Goal: Find specific page/section

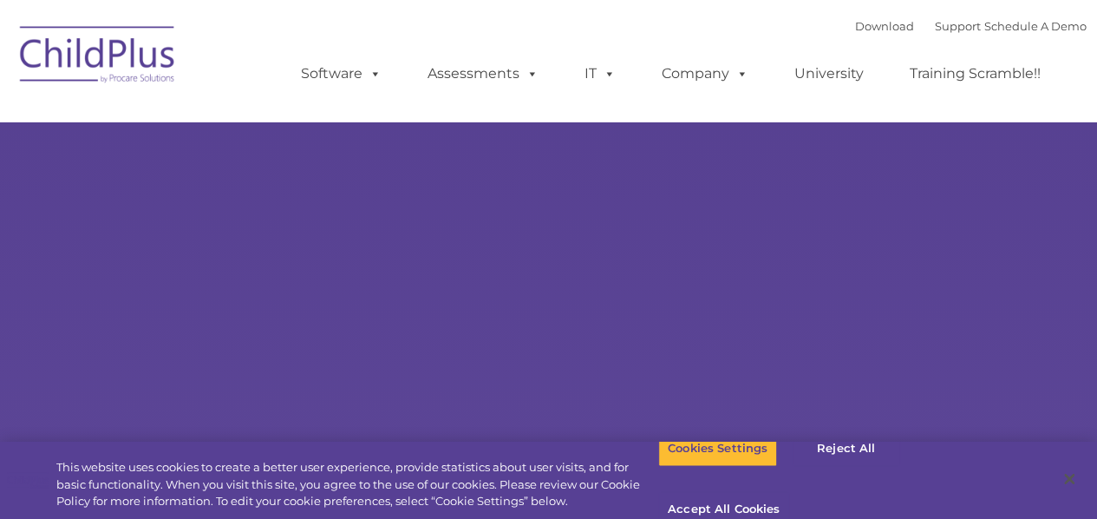
select select "MEDIUM"
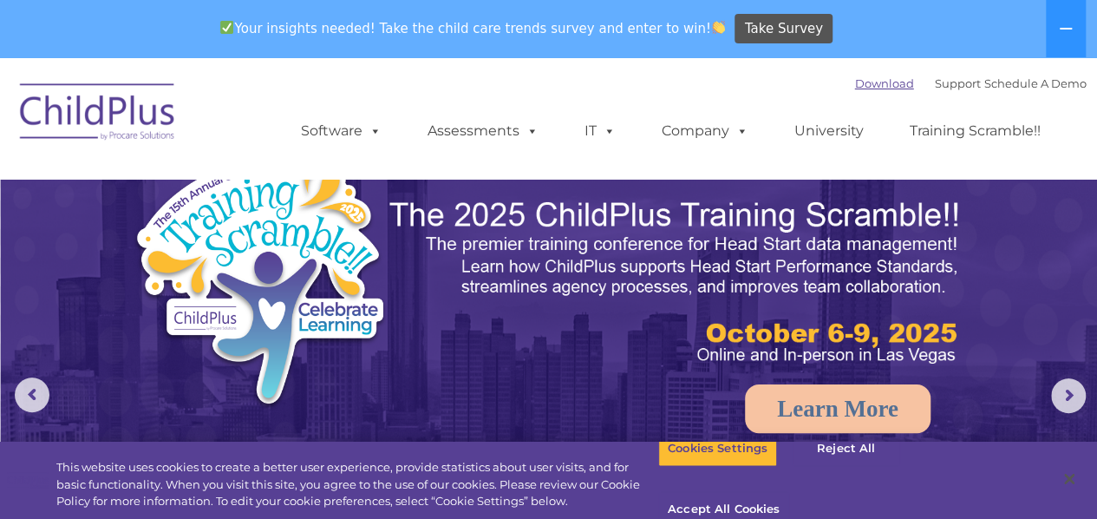
click at [869, 87] on link "Download" at bounding box center [884, 83] width 59 height 14
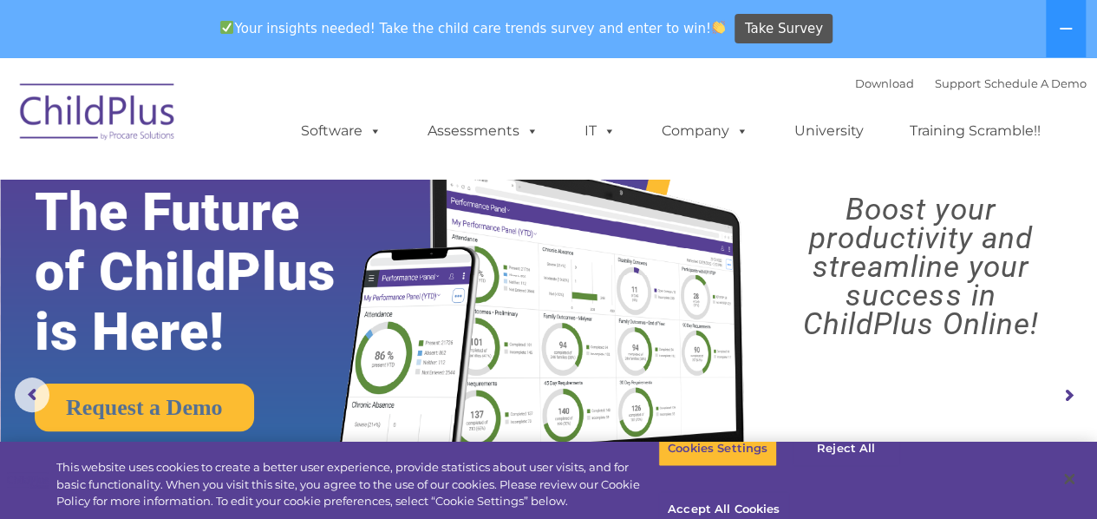
click at [111, 135] on img at bounding box center [97, 114] width 173 height 87
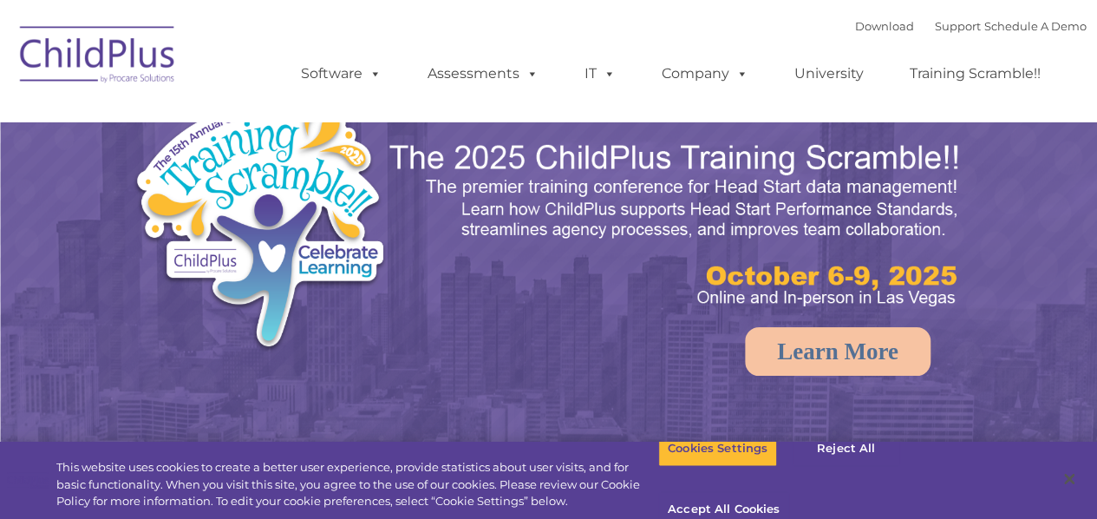
select select "MEDIUM"
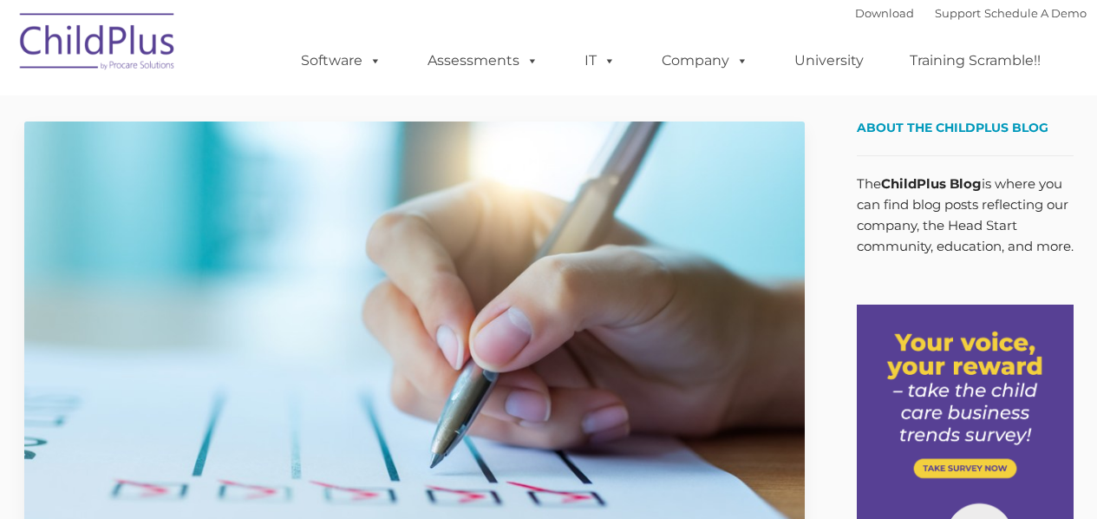
type input ""
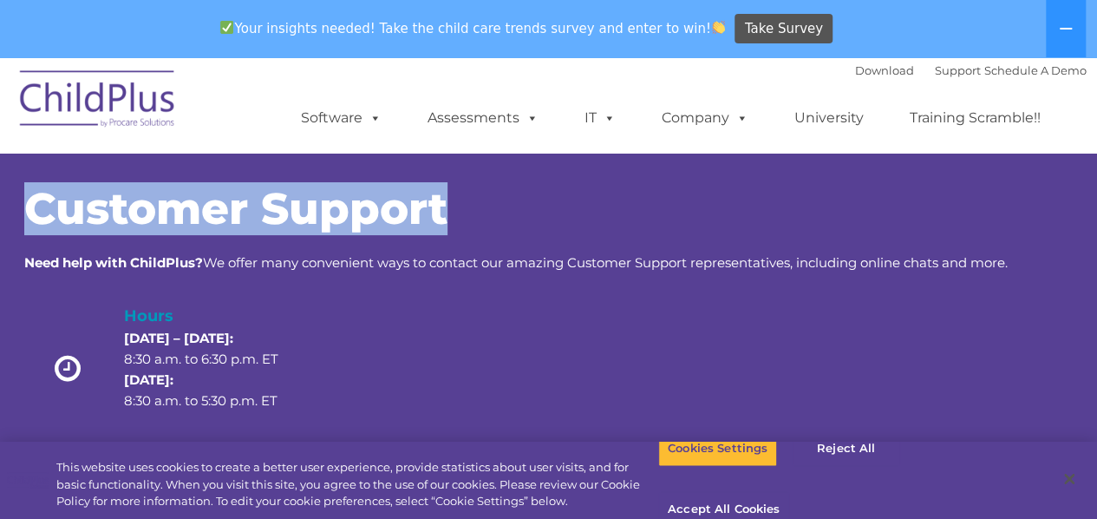
drag, startPoint x: 1096, startPoint y: 147, endPoint x: 1097, endPoint y: 128, distance: 19.1
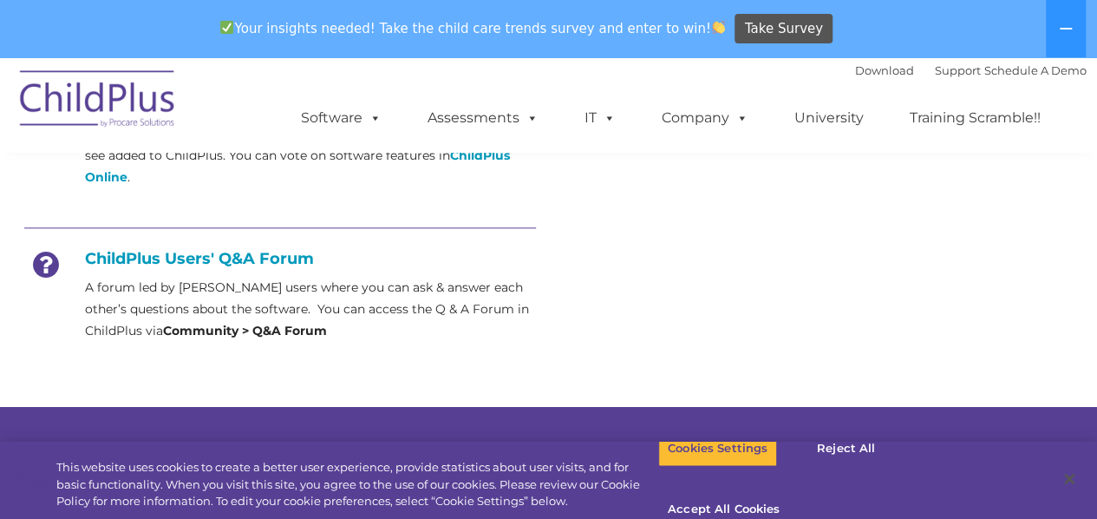
scroll to position [791, 0]
